Goal: Find specific page/section: Find specific page/section

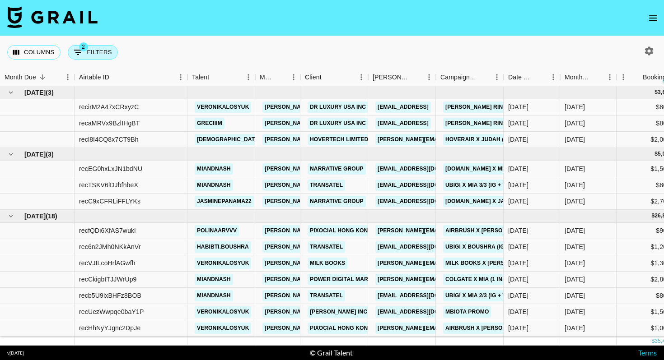
click at [104, 55] on button "2 Filters" at bounding box center [93, 52] width 50 height 14
select select "status"
select select "isNotAnyOf"
select select "status"
select select "not"
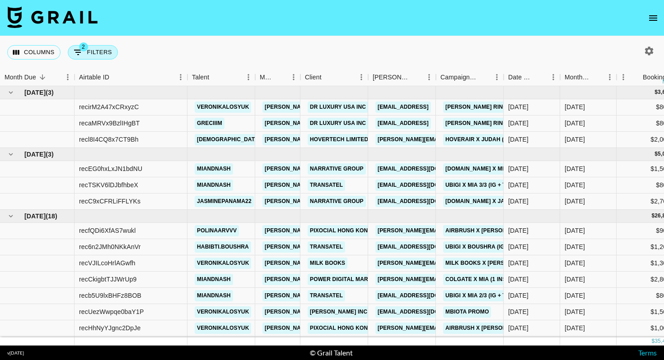
select select "approved"
select select "bookerId"
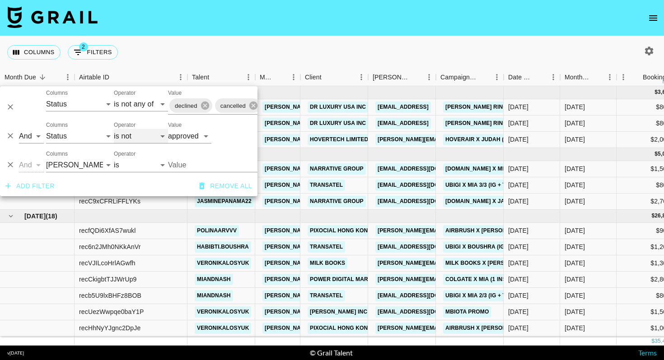
click at [145, 133] on select "is is not is any of is not any of" at bounding box center [141, 136] width 54 height 14
select select "is"
click at [114, 129] on select "is is not is any of is not any of" at bounding box center [141, 136] width 54 height 14
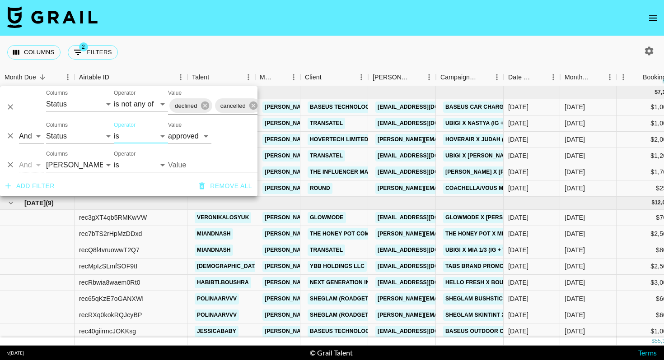
click at [333, 53] on div "Columns 2 Filters + Booking" at bounding box center [332, 52] width 664 height 33
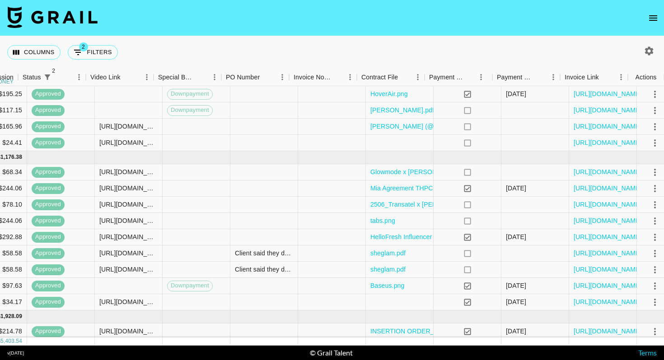
scroll to position [46, 734]
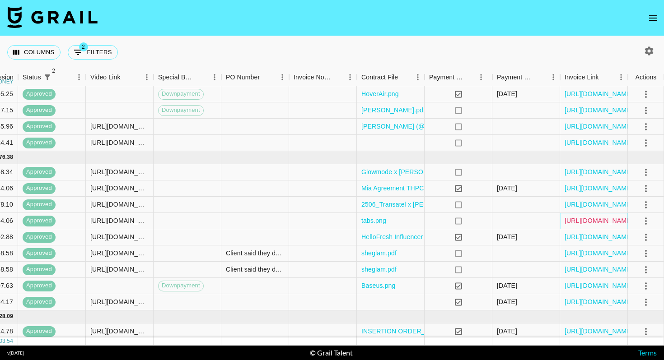
click at [583, 219] on link "[URL][DOMAIN_NAME]" at bounding box center [599, 220] width 68 height 9
